Goal: Information Seeking & Learning: Check status

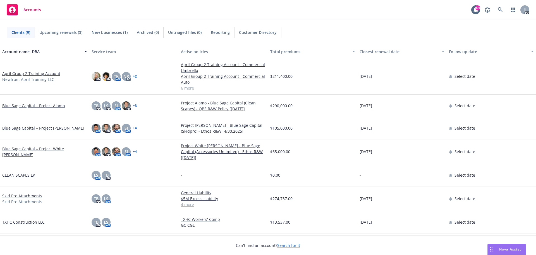
click at [62, 31] on span "Upcoming renewals (3)" at bounding box center [60, 32] width 43 height 6
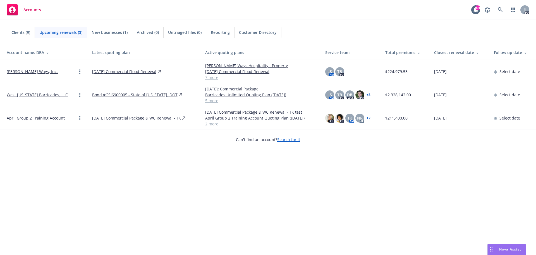
click at [20, 73] on link "[PERSON_NAME] Ways, Inc." at bounding box center [32, 71] width 51 height 6
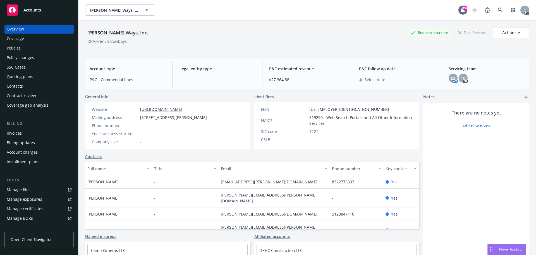
click at [24, 47] on div "Policies" at bounding box center [39, 48] width 65 height 9
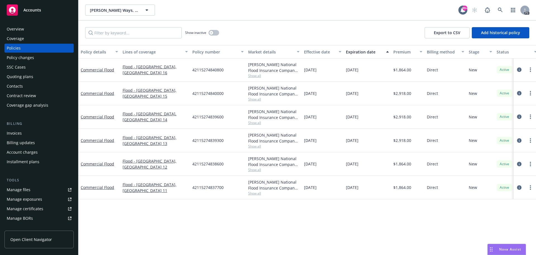
scroll to position [255, 0]
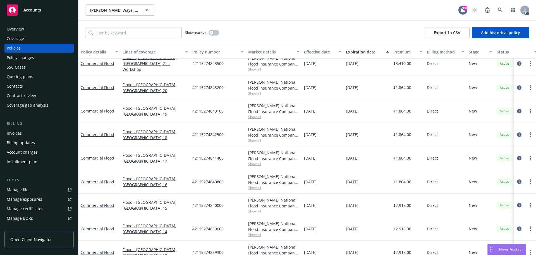
click at [35, 10] on span "Accounts" at bounding box center [32, 10] width 18 height 4
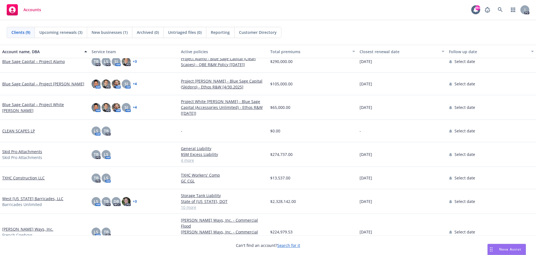
scroll to position [34, 0]
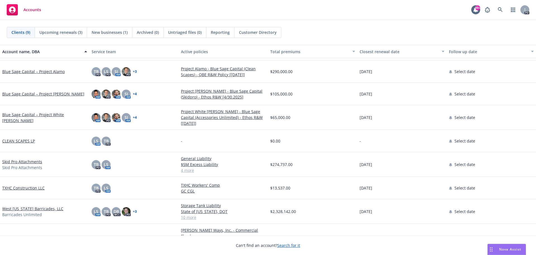
click at [37, 207] on link "West [US_STATE] Barricades, LLC" at bounding box center [32, 208] width 61 height 6
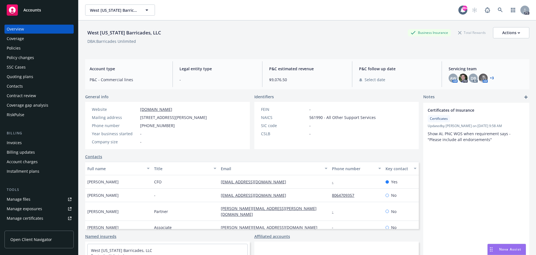
click at [13, 46] on div "Policies" at bounding box center [14, 48] width 14 height 9
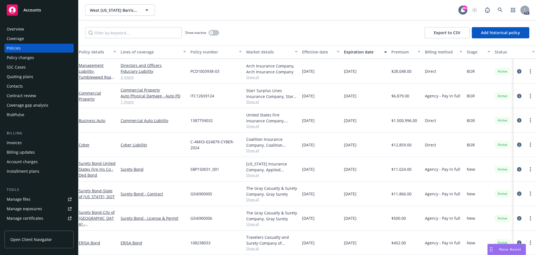
scroll to position [95, 0]
click at [35, 12] on span "Accounts" at bounding box center [32, 10] width 18 height 4
